Goal: Check status: Check status

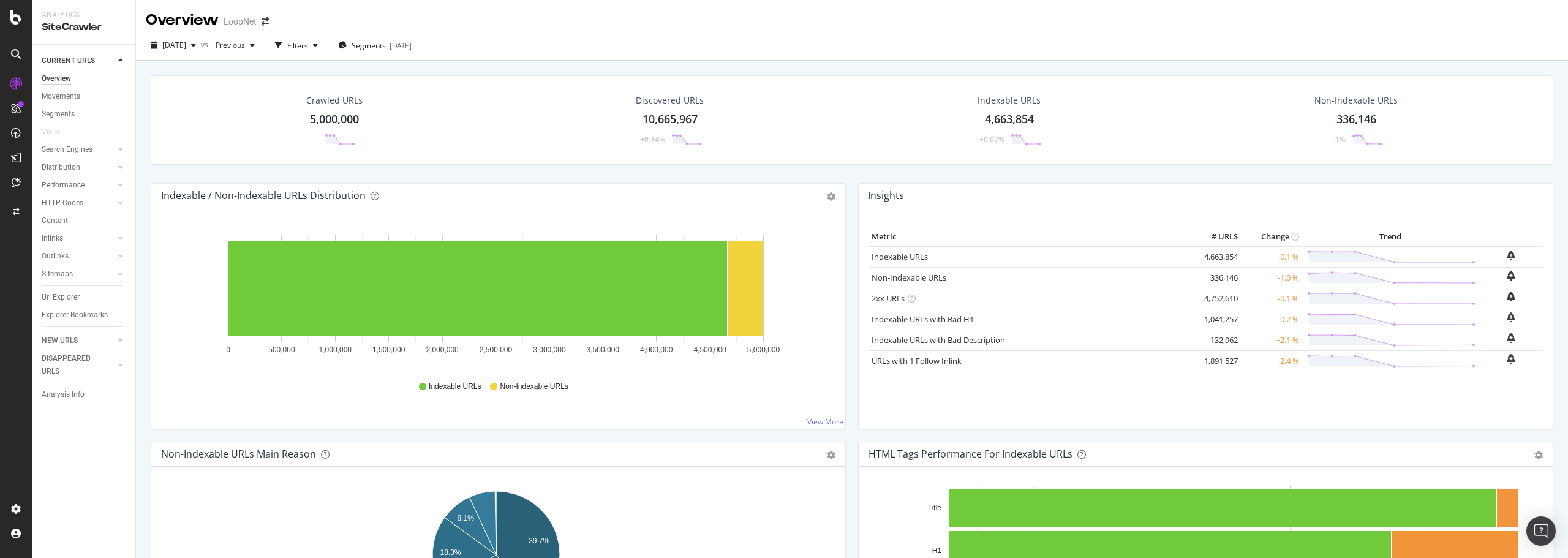
drag, startPoint x: 960, startPoint y: 483, endPoint x: 960, endPoint y: 309, distance: 174.0
